Goal: Information Seeking & Learning: Understand process/instructions

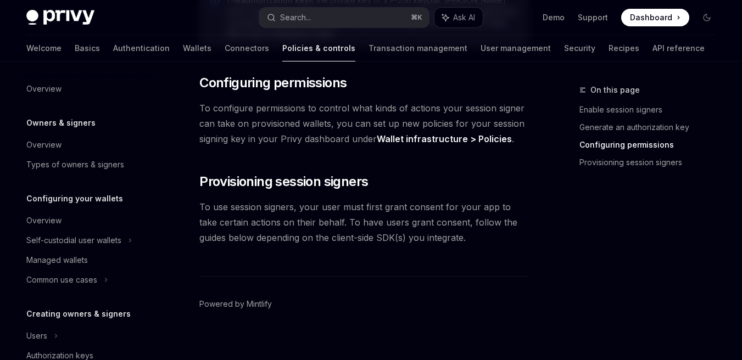
scroll to position [360, 0]
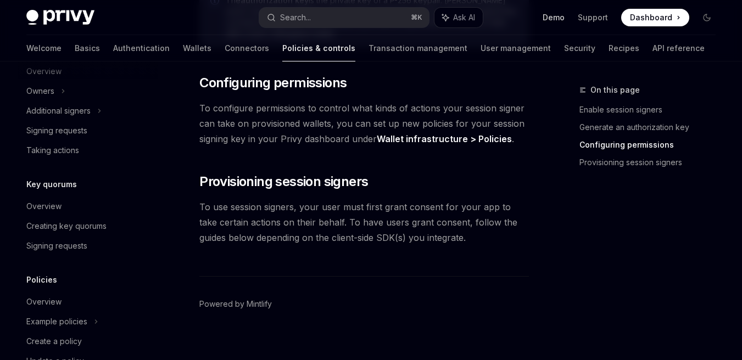
click at [551, 19] on link "Demo" at bounding box center [554, 17] width 22 height 11
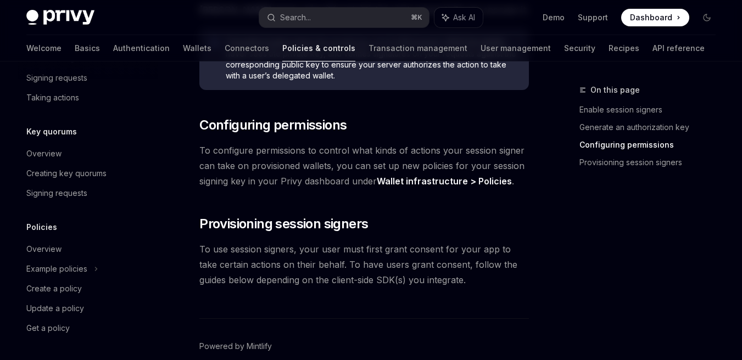
scroll to position [881, 0]
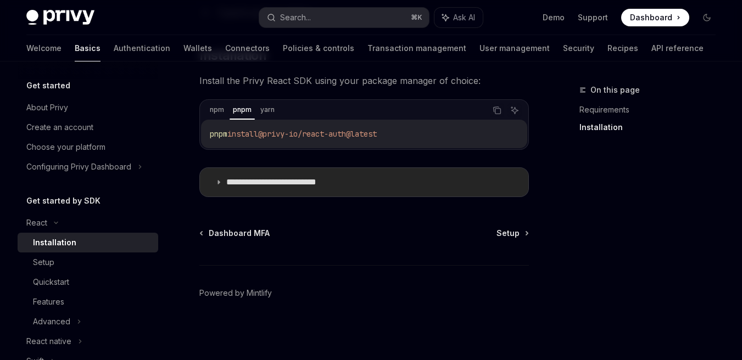
click at [310, 170] on summary "**********" at bounding box center [364, 182] width 329 height 29
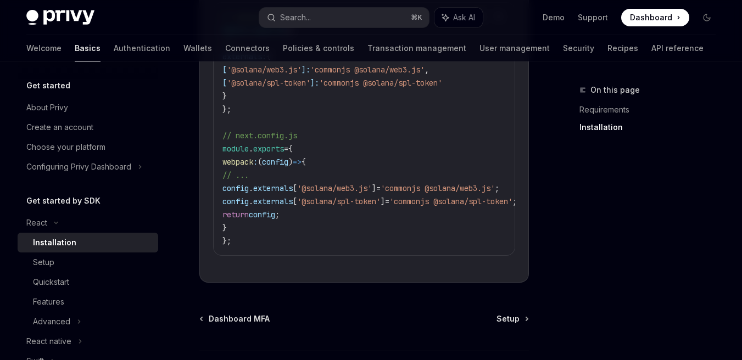
scroll to position [526, 0]
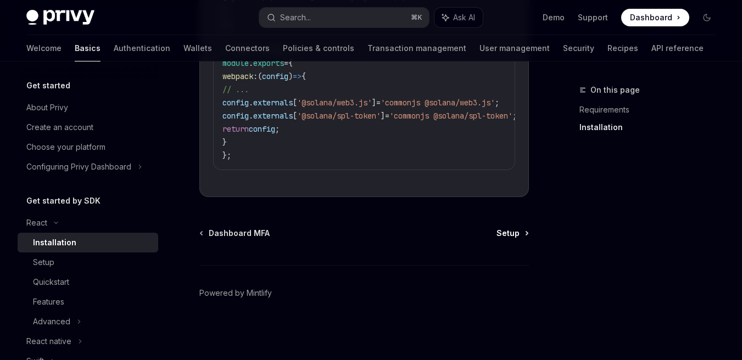
click at [507, 231] on span "Setup" at bounding box center [508, 233] width 23 height 11
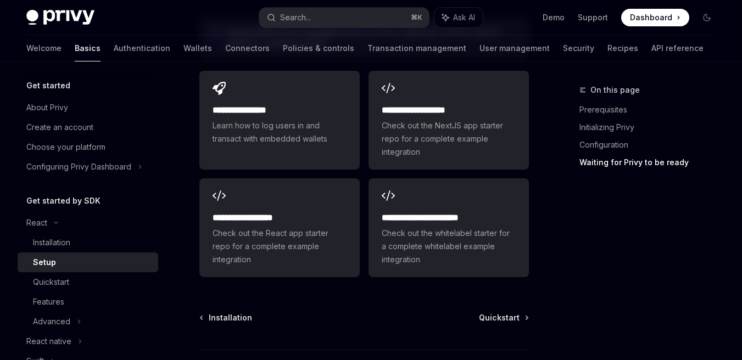
scroll to position [1630, 0]
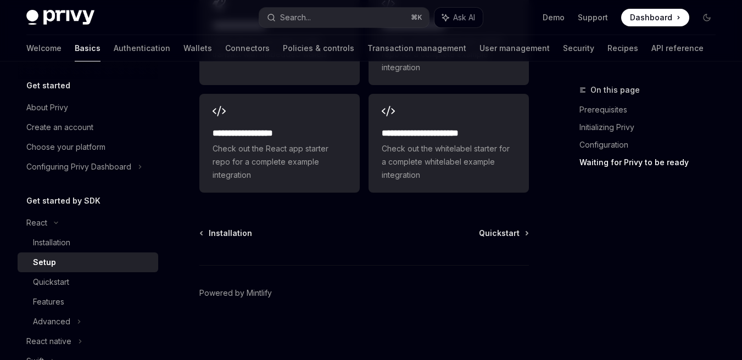
click at [509, 229] on span "Quickstart" at bounding box center [499, 233] width 41 height 11
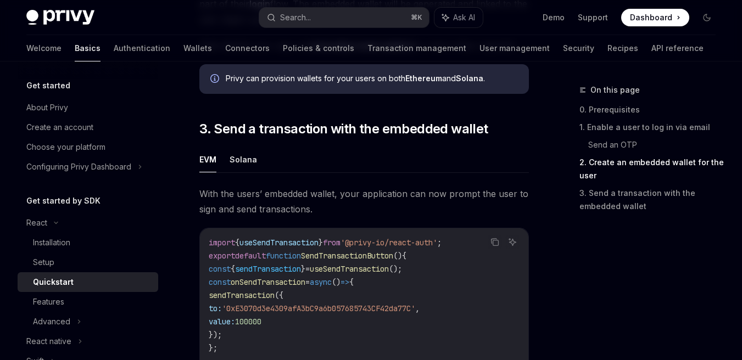
scroll to position [920, 0]
click at [247, 149] on button "Solana" at bounding box center [243, 160] width 27 height 26
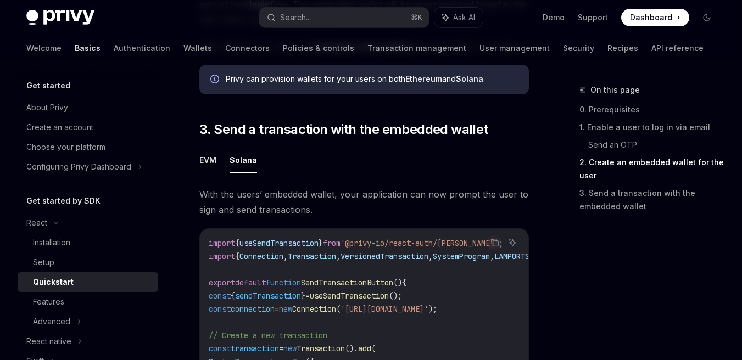
click at [187, 153] on div "React Quickstart OpenAI Open in ChatGPT Learn how to authenticate users, create…" at bounding box center [261, 17] width 540 height 1706
click at [198, 154] on div "React Quickstart OpenAI Open in ChatGPT Learn how to authenticate users, create…" at bounding box center [261, 17] width 540 height 1706
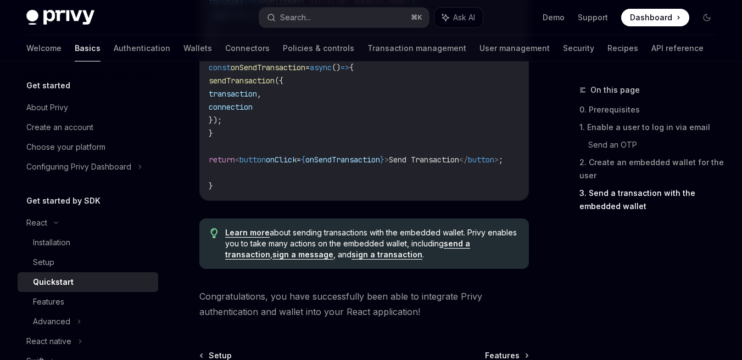
scroll to position [1390, 0]
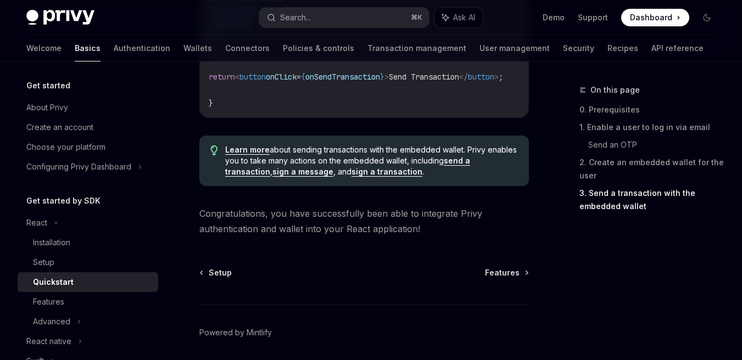
click at [501, 276] on div "Setup Features Powered by Mintlify" at bounding box center [364, 334] width 330 height 132
click at [501, 272] on div "Setup Features Powered by Mintlify" at bounding box center [364, 334] width 330 height 132
click at [514, 268] on span "Features" at bounding box center [502, 273] width 35 height 11
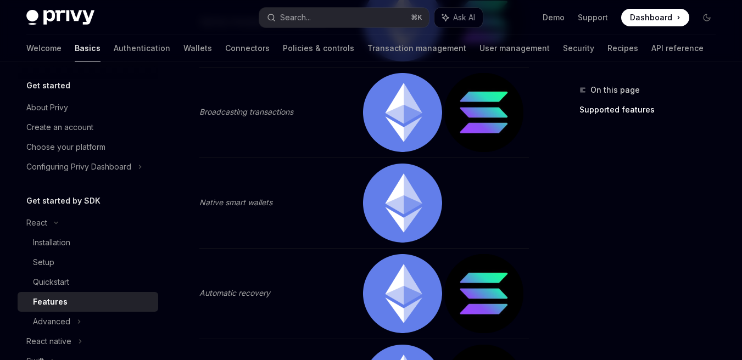
scroll to position [112, 0]
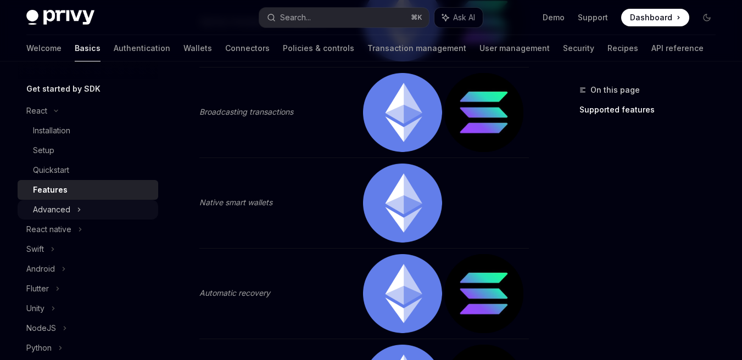
click at [68, 201] on div "Advanced" at bounding box center [88, 210] width 141 height 20
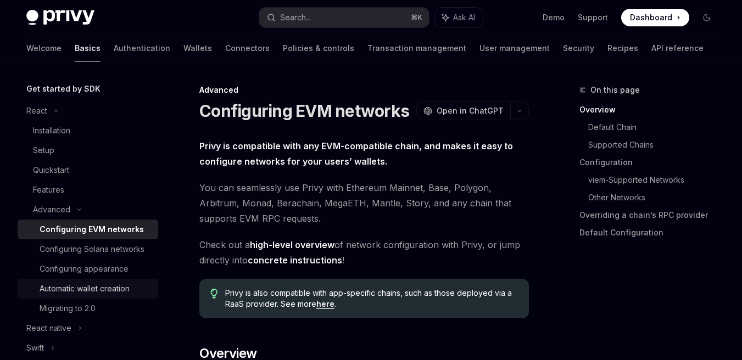
click at [108, 296] on div "Automatic wallet creation" at bounding box center [85, 288] width 90 height 13
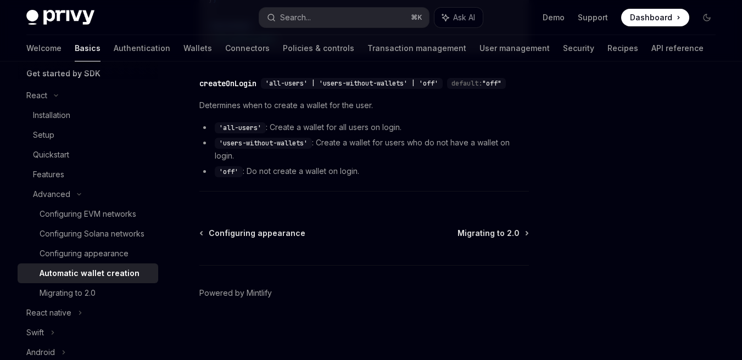
scroll to position [132, 0]
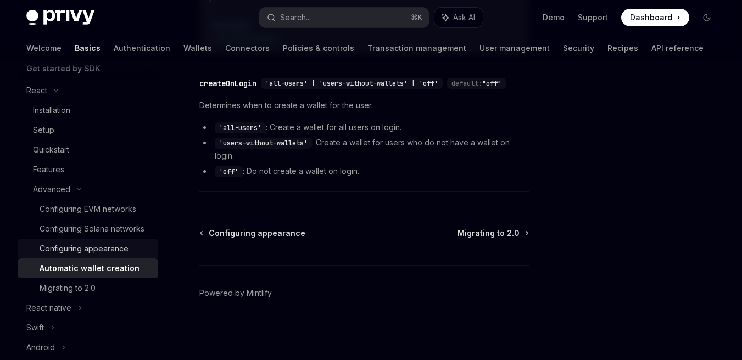
click at [115, 259] on link "Configuring appearance" at bounding box center [88, 249] width 141 height 20
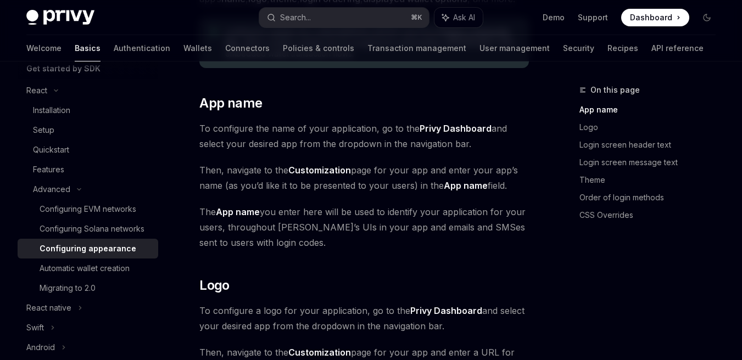
scroll to position [312, 0]
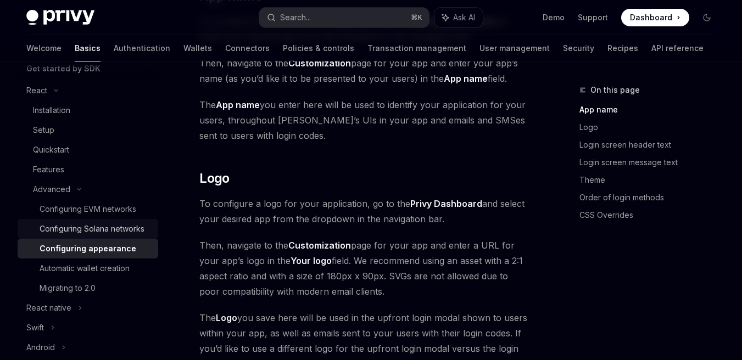
click at [98, 236] on div "Configuring Solana networks" at bounding box center [92, 229] width 105 height 13
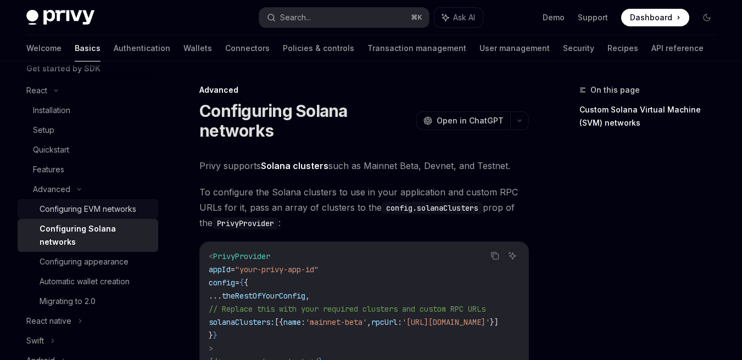
click at [111, 218] on link "Configuring EVM networks" at bounding box center [88, 209] width 141 height 20
type textarea "*"
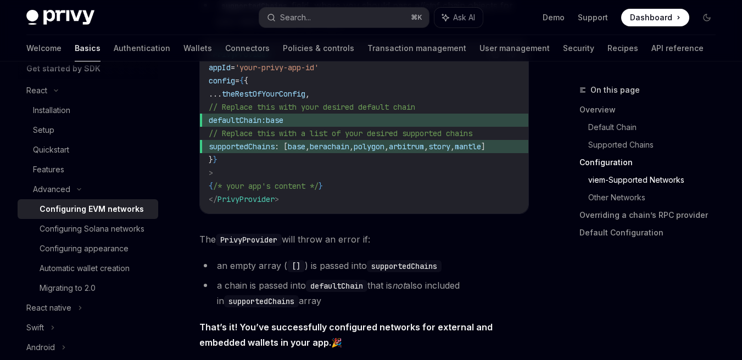
scroll to position [1583, 0]
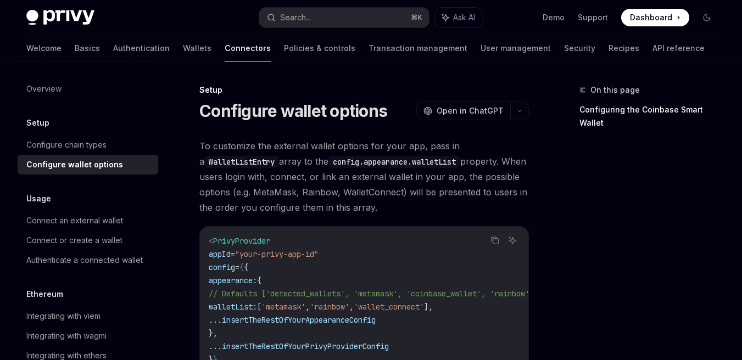
type textarea "*"
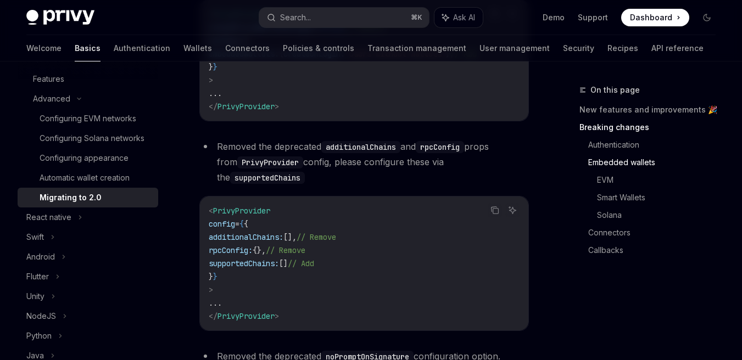
scroll to position [491, 0]
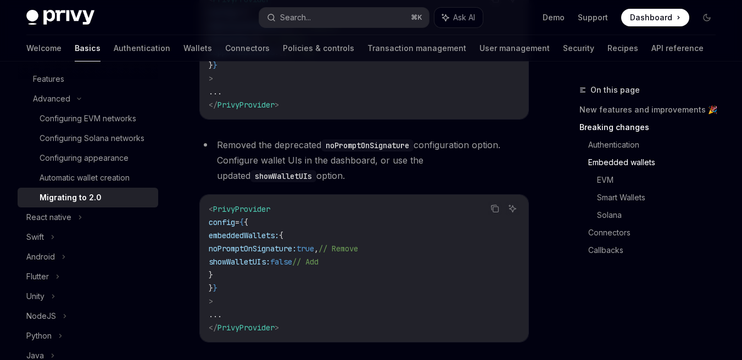
scroll to position [929, 0]
drag, startPoint x: 330, startPoint y: 221, endPoint x: 229, endPoint y: 219, distance: 100.6
click at [229, 258] on span "showWalletUIs: false // Add" at bounding box center [264, 263] width 110 height 10
copy span "showWalletUIs: false"
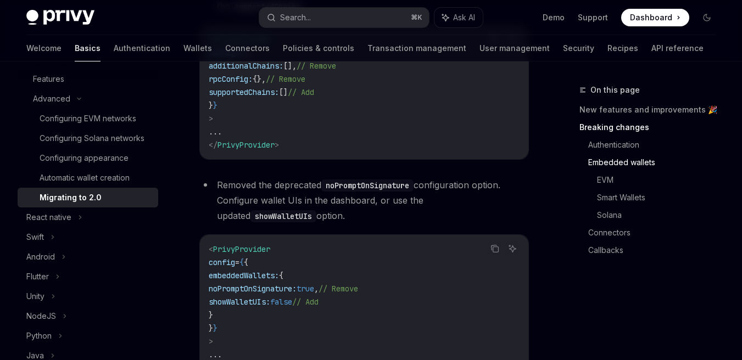
scroll to position [940, 0]
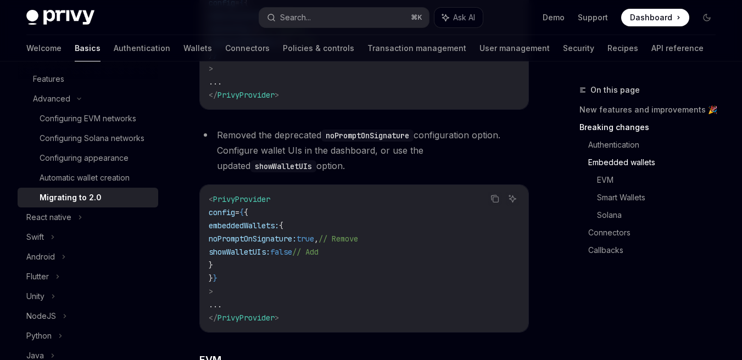
click at [440, 185] on div "< PrivyProvider config = { { embeddedWallets: { noPromptOnSignature: true , // …" at bounding box center [364, 258] width 329 height 147
click at [563, 18] on link "Demo" at bounding box center [554, 17] width 22 height 11
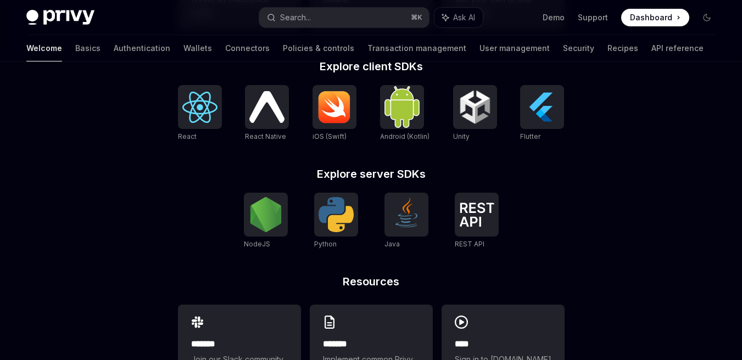
scroll to position [468, 0]
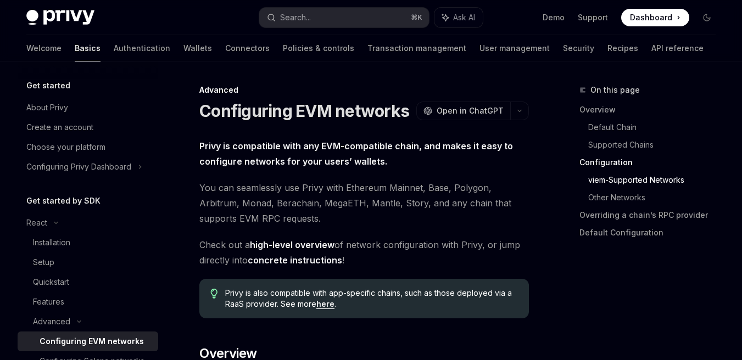
scroll to position [1583, 0]
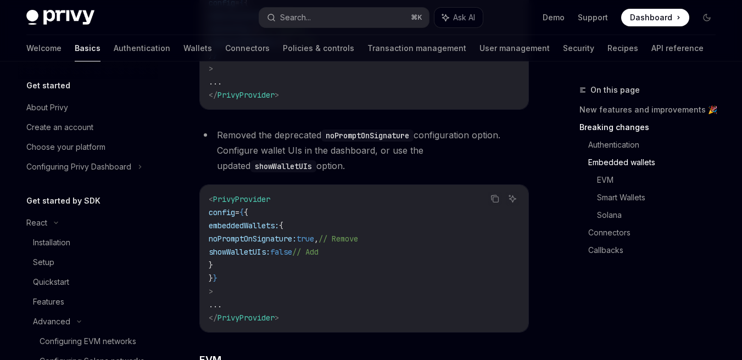
scroll to position [223, 0]
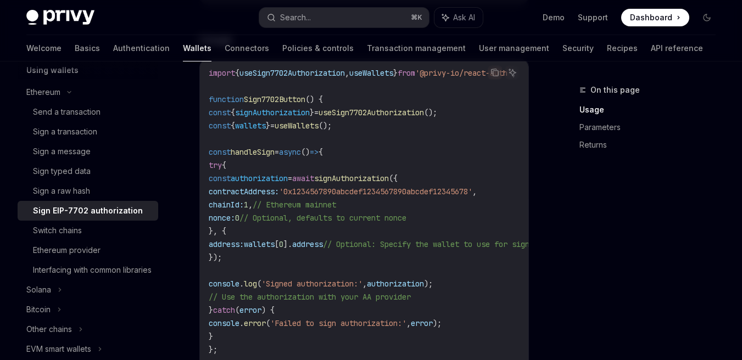
scroll to position [461, 0]
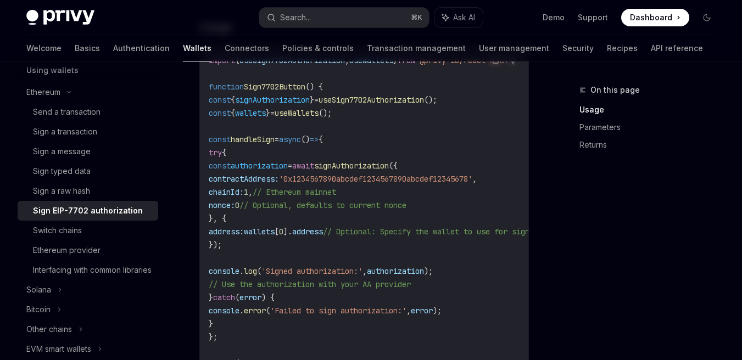
click at [265, 320] on code "import { useSign7702Authorization , useWallets } from '@privy-io/react-auth' ; …" at bounding box center [497, 245] width 576 height 382
drag, startPoint x: 256, startPoint y: 324, endPoint x: 240, endPoint y: 151, distance: 174.4
click at [240, 151] on code "import { useSign7702Authorization , useWallets } from '@privy-io/react-auth' ; …" at bounding box center [497, 245] width 576 height 382
copy code "try { const authorization = await signAuthorization ({ contractAddress: '0x1234…"
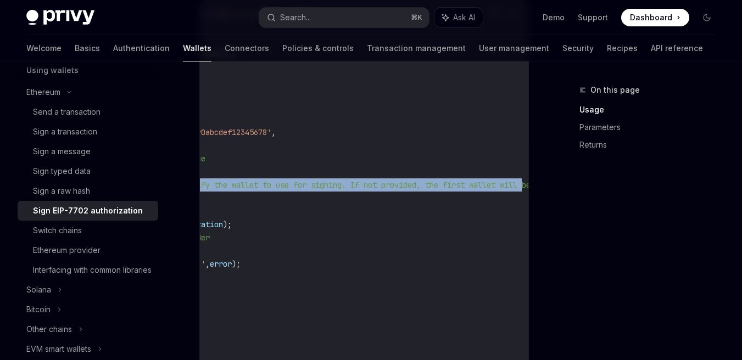
scroll to position [0, 367]
drag, startPoint x: 319, startPoint y: 185, endPoint x: 544, endPoint y: 190, distance: 224.8
click at [544, 190] on div "On this page Usage Parameters Returns Ethereum Sign EIP-7702 authorization Open…" at bounding box center [371, 290] width 707 height 1473
click at [420, 186] on span "// Optional: Specify the wallet to use for signing. If not provided, the first …" at bounding box center [284, 185] width 435 height 10
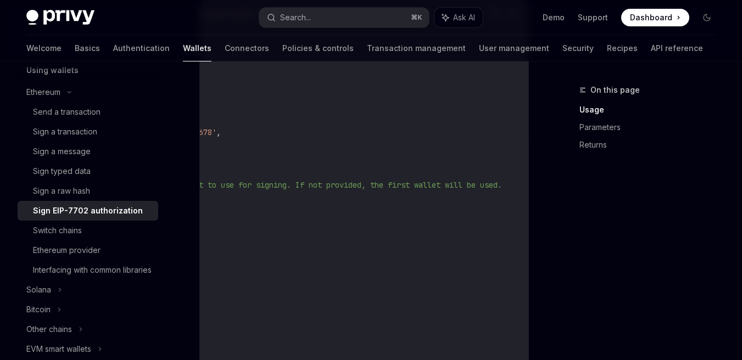
click at [418, 190] on code "import { useSign7702Authorization , useWallets } from '@privy-io/react-auth' ; …" at bounding box center [241, 198] width 576 height 382
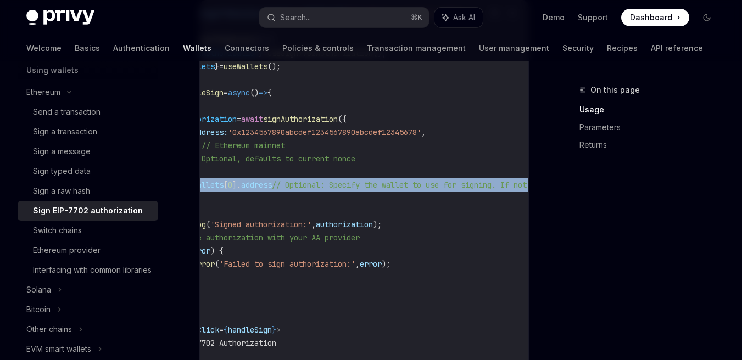
scroll to position [0, 0]
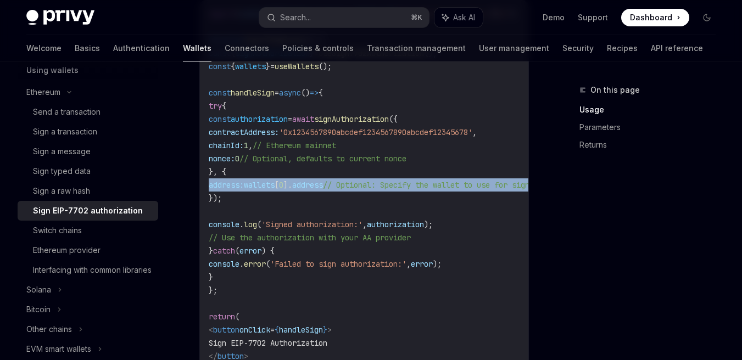
drag, startPoint x: 422, startPoint y: 186, endPoint x: 197, endPoint y: 189, distance: 225.3
click at [197, 189] on div "Ethereum Sign EIP-7702 authorization OpenAI Open in ChatGPT OpenAI Open in Chat…" at bounding box center [261, 301] width 540 height 1451
click at [323, 186] on span "address" at bounding box center [307, 185] width 31 height 10
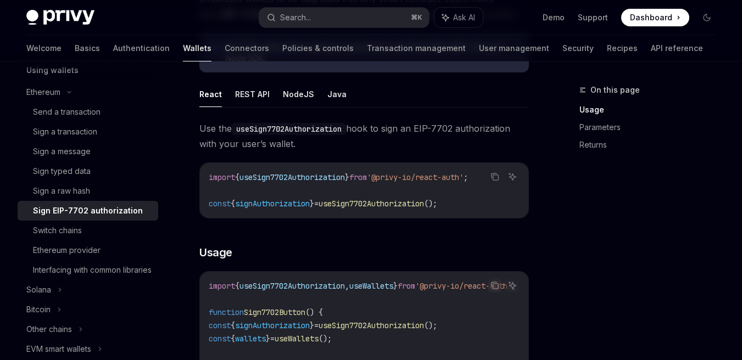
scroll to position [236, 0]
click at [419, 199] on span "useSign7702Authorization" at bounding box center [371, 203] width 105 height 10
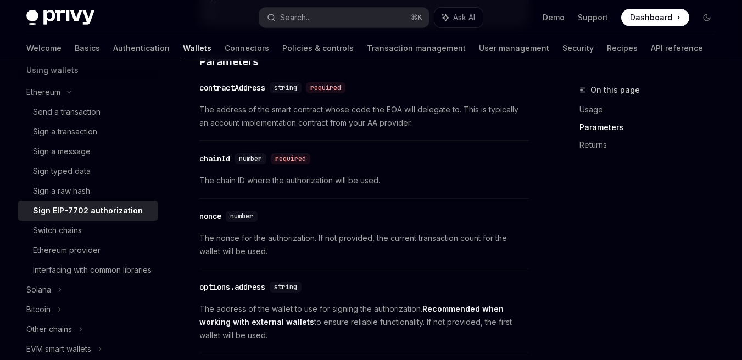
scroll to position [899, 0]
